Goal: Obtain resource: Obtain resource

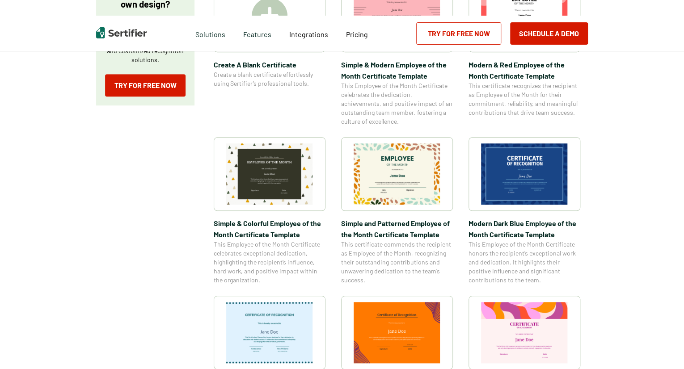
scroll to position [223, 0]
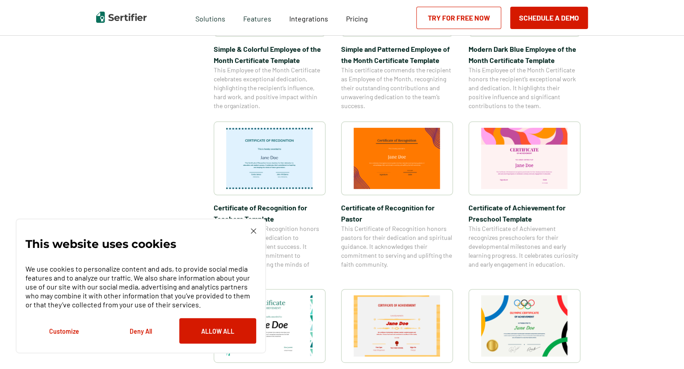
scroll to position [402, 0]
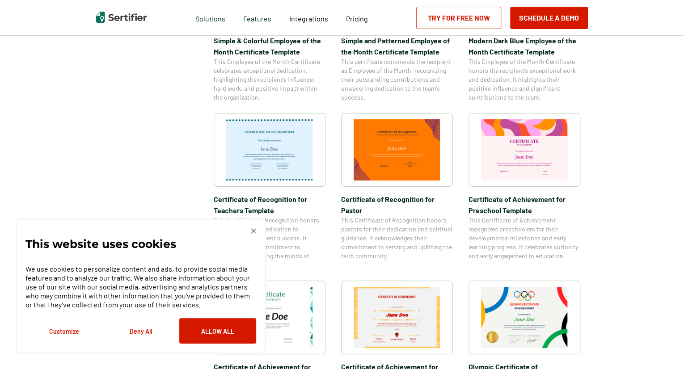
click at [141, 330] on button "Deny All" at bounding box center [140, 330] width 77 height 25
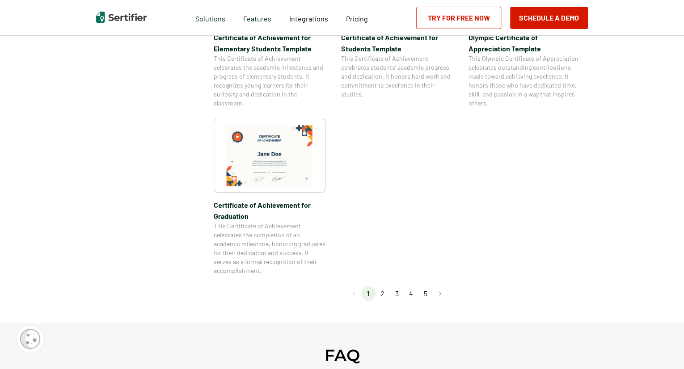
scroll to position [670, 0]
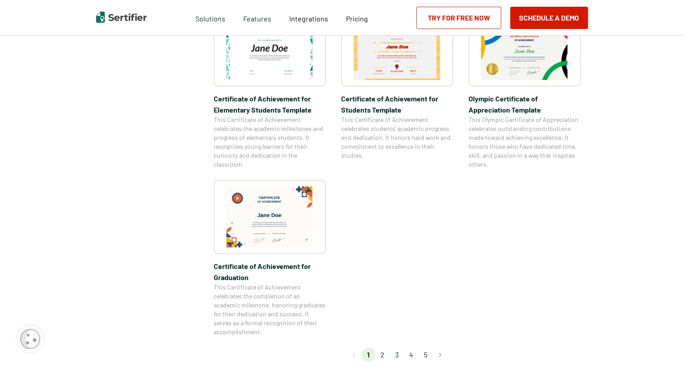
click at [522, 63] on img at bounding box center [524, 49] width 87 height 61
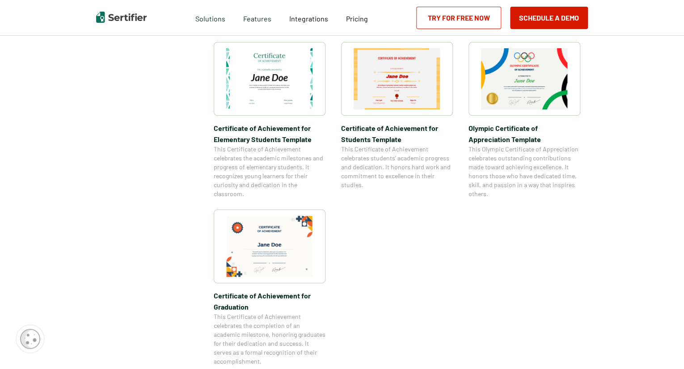
scroll to position [685, 0]
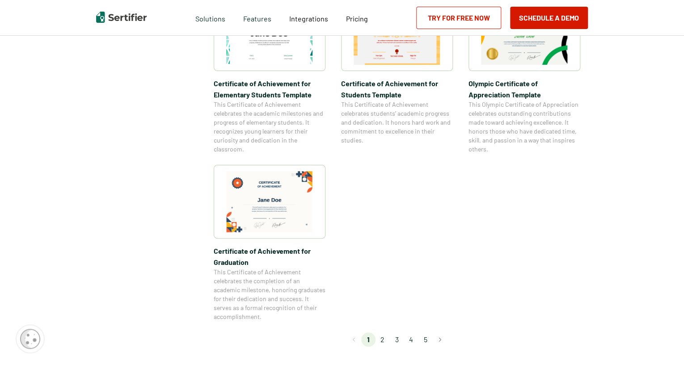
click at [381, 340] on li "2" at bounding box center [382, 339] width 14 height 14
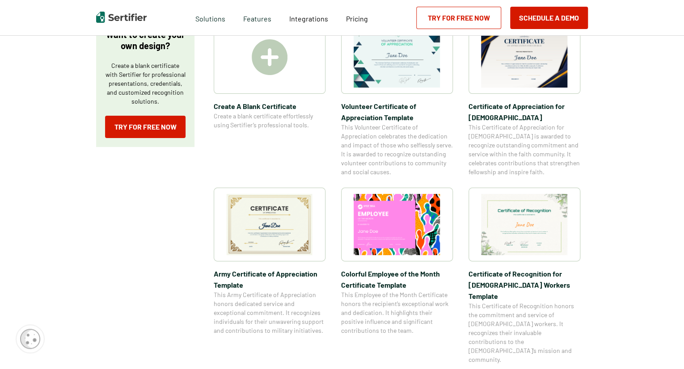
scroll to position [179, 0]
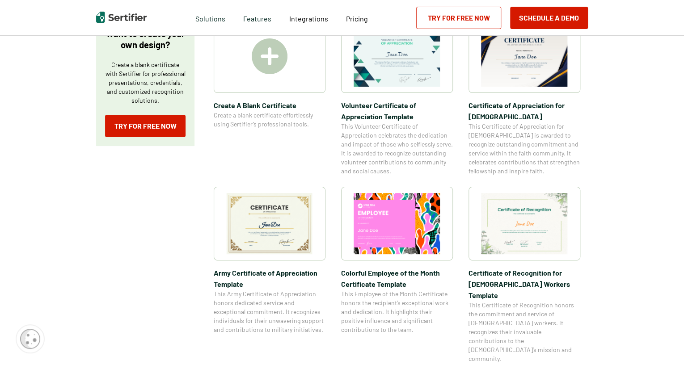
click at [279, 224] on img at bounding box center [269, 223] width 87 height 61
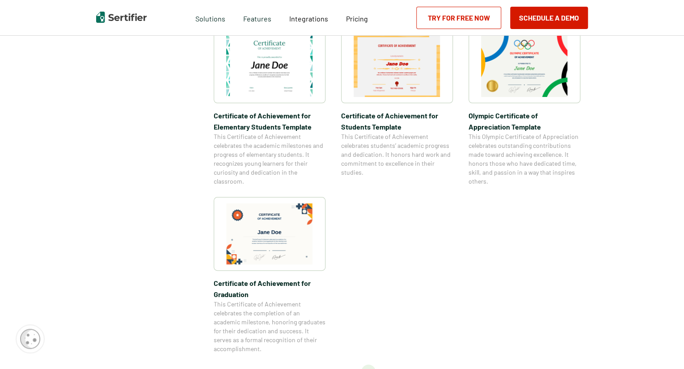
scroll to position [760, 0]
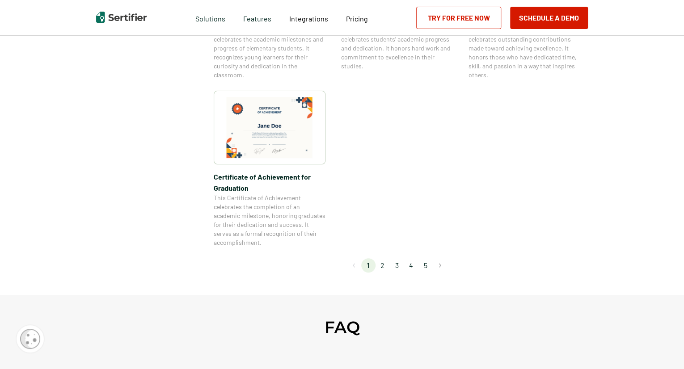
click at [384, 265] on li "2" at bounding box center [382, 265] width 14 height 14
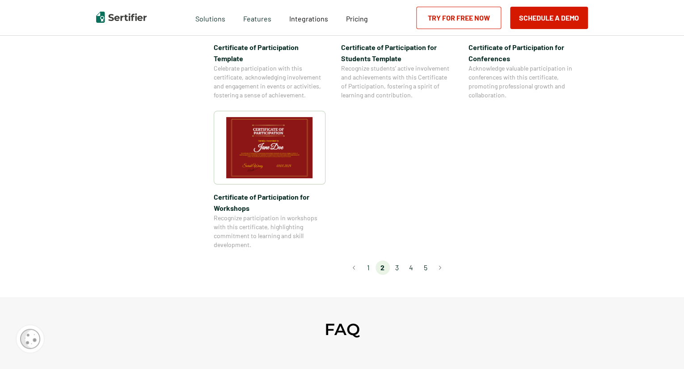
click at [397, 261] on li "3" at bounding box center [397, 268] width 14 height 14
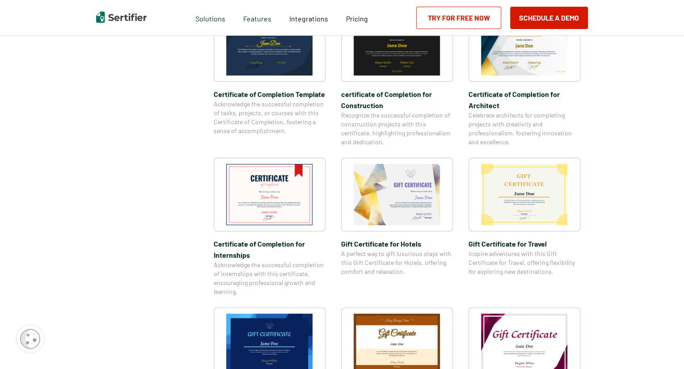
scroll to position [402, 0]
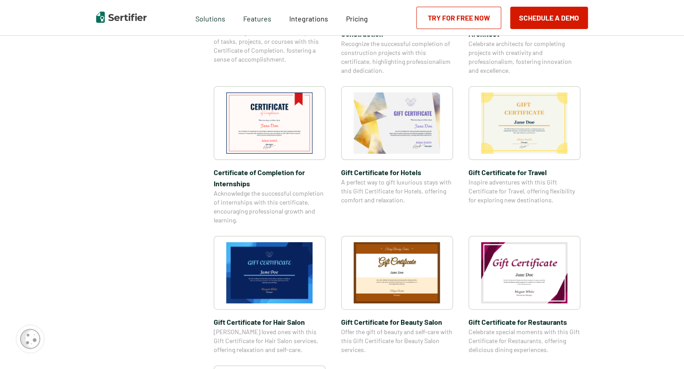
click at [545, 136] on img at bounding box center [524, 122] width 87 height 61
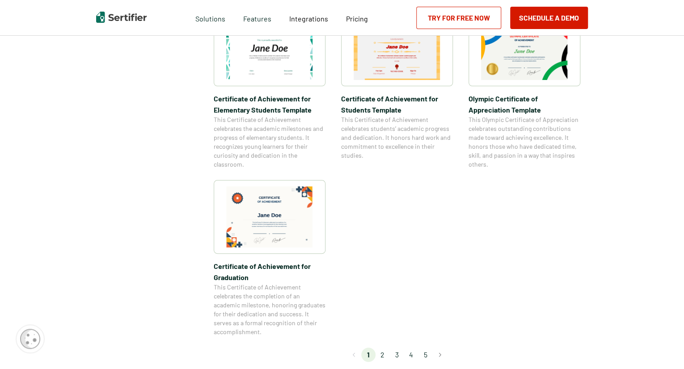
scroll to position [775, 0]
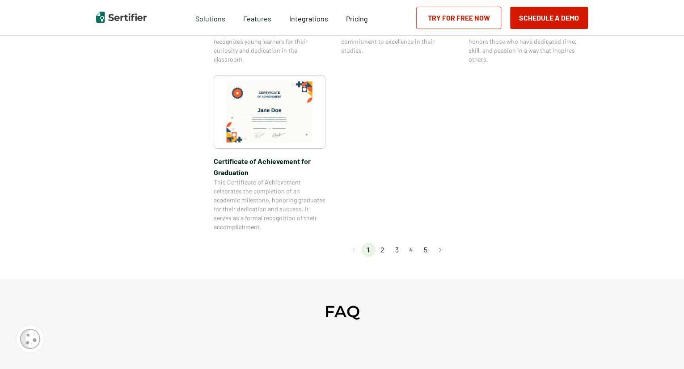
click at [381, 249] on li "2" at bounding box center [382, 250] width 14 height 14
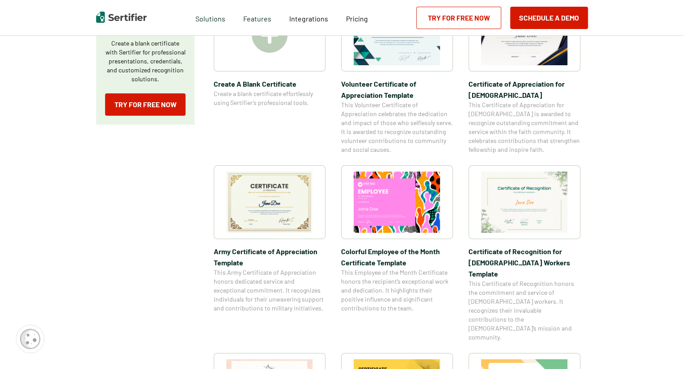
scroll to position [0, 0]
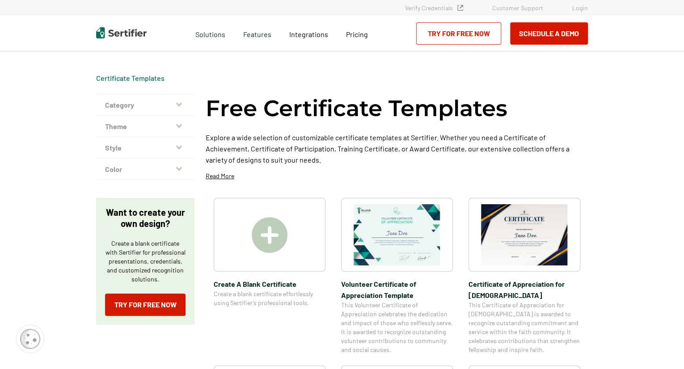
click at [185, 171] on button "Color" at bounding box center [145, 169] width 98 height 21
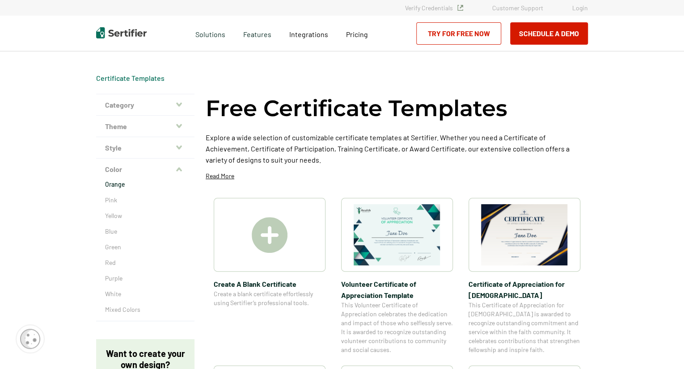
click at [125, 186] on p "Orange" at bounding box center [145, 184] width 80 height 9
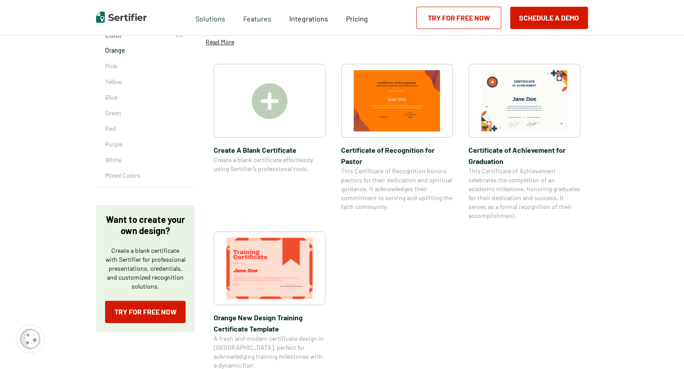
scroll to position [89, 0]
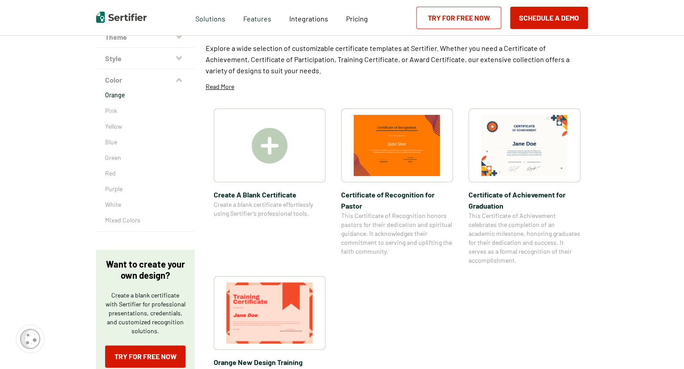
click at [544, 156] on img at bounding box center [524, 145] width 87 height 61
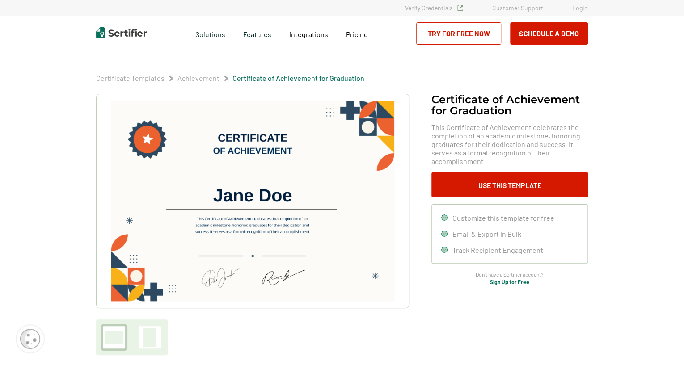
scroll to position [89, 0]
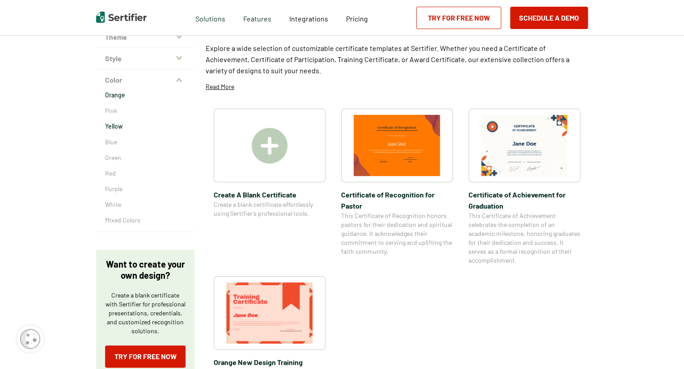
click at [115, 126] on p "Yellow" at bounding box center [145, 126] width 80 height 9
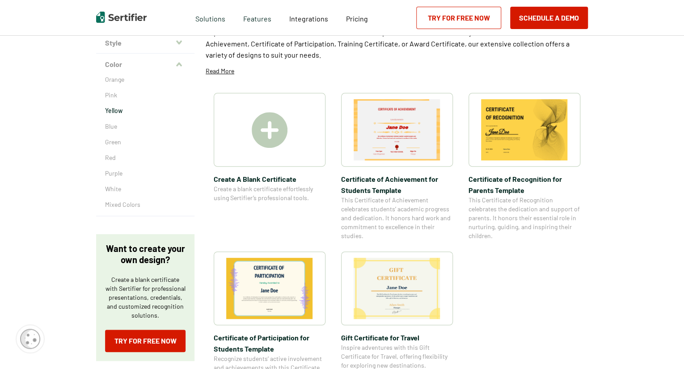
scroll to position [89, 0]
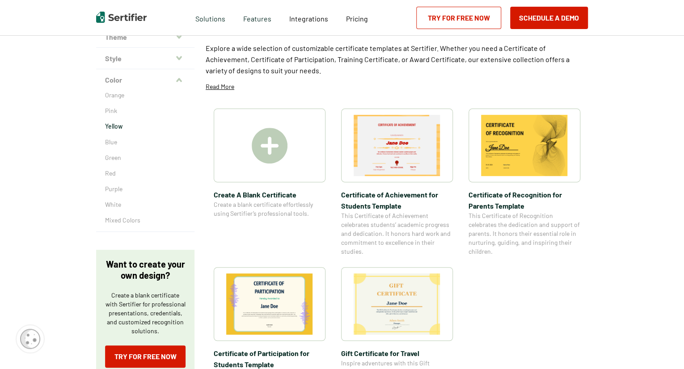
click at [125, 128] on p "Yellow" at bounding box center [145, 126] width 80 height 9
click at [120, 159] on p "Green" at bounding box center [145, 157] width 80 height 9
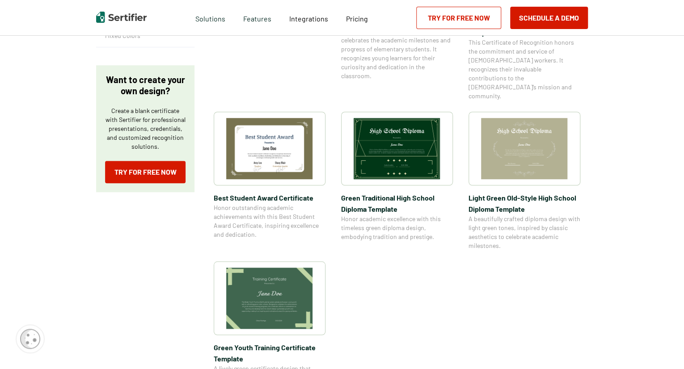
scroll to position [268, 0]
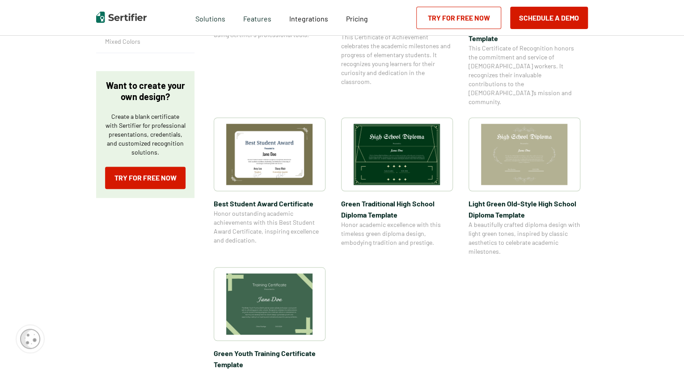
click at [396, 142] on img at bounding box center [396, 154] width 87 height 61
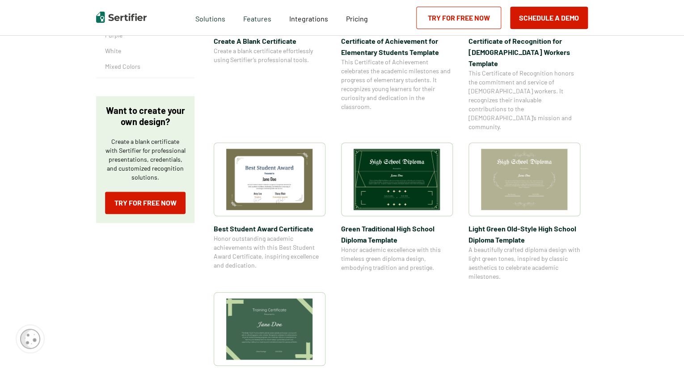
scroll to position [223, 0]
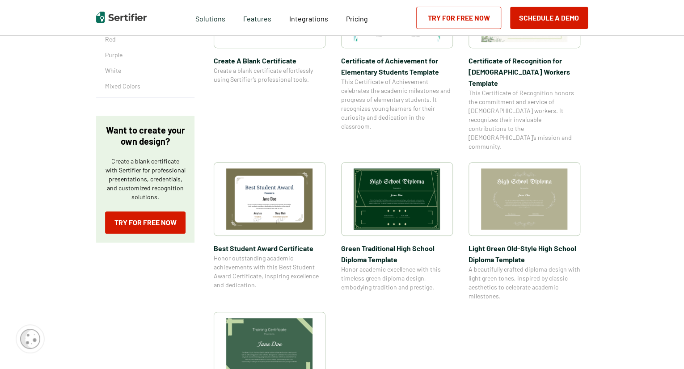
click at [509, 181] on img at bounding box center [524, 198] width 87 height 61
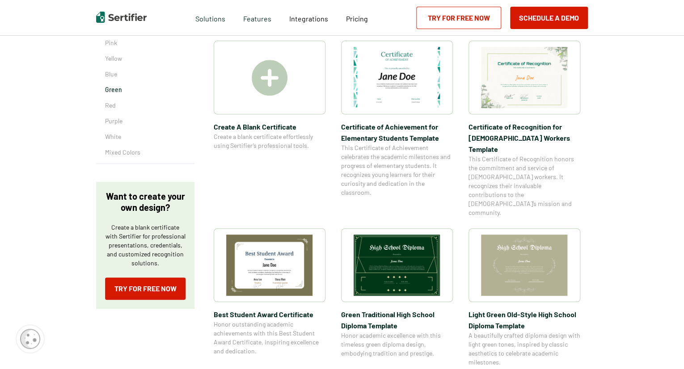
scroll to position [45, 0]
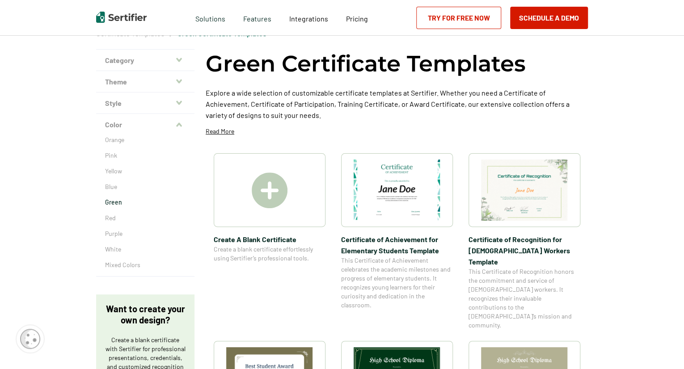
click at [502, 193] on img at bounding box center [524, 190] width 87 height 61
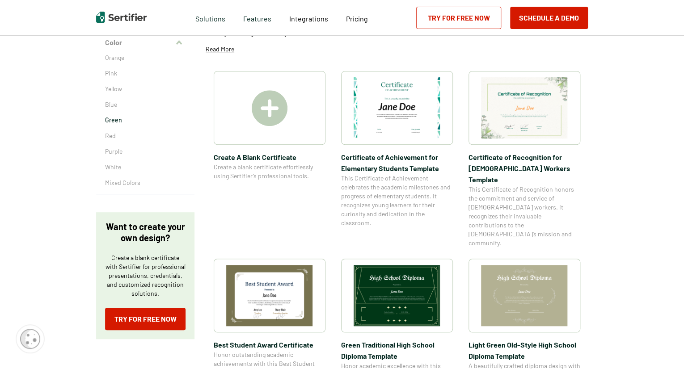
scroll to position [179, 0]
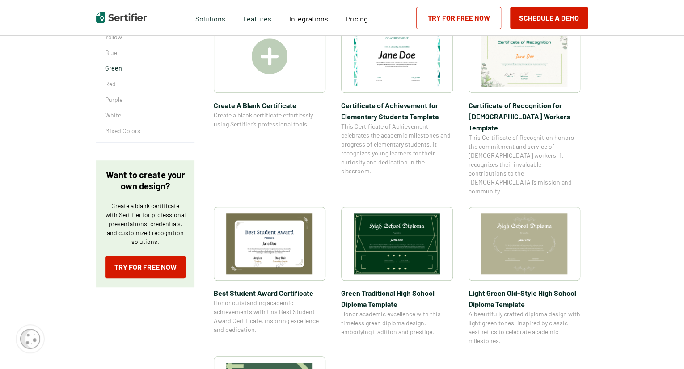
click at [539, 70] on img at bounding box center [524, 55] width 87 height 61
